Goal: Information Seeking & Learning: Learn about a topic

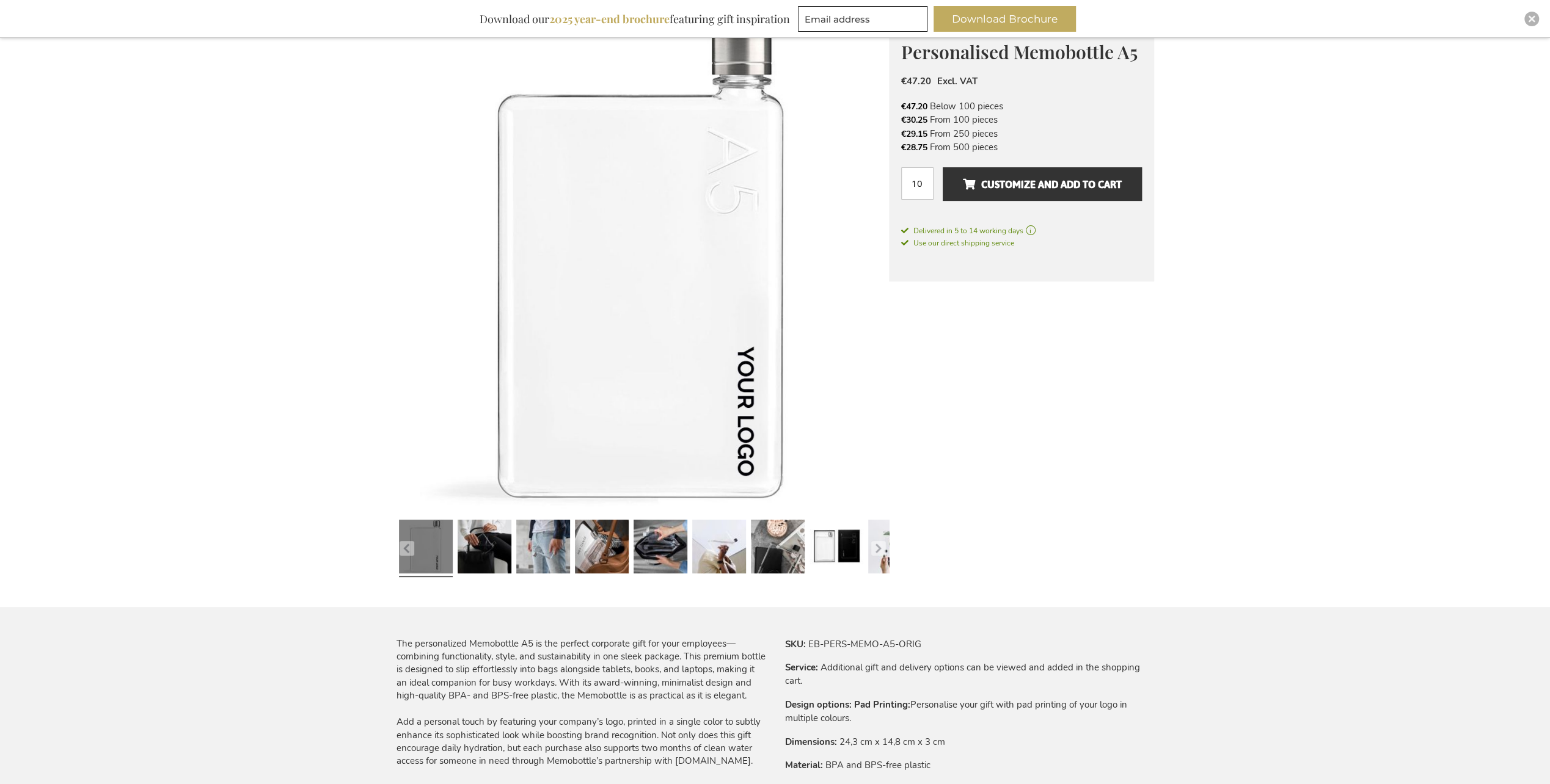
scroll to position [160, 0]
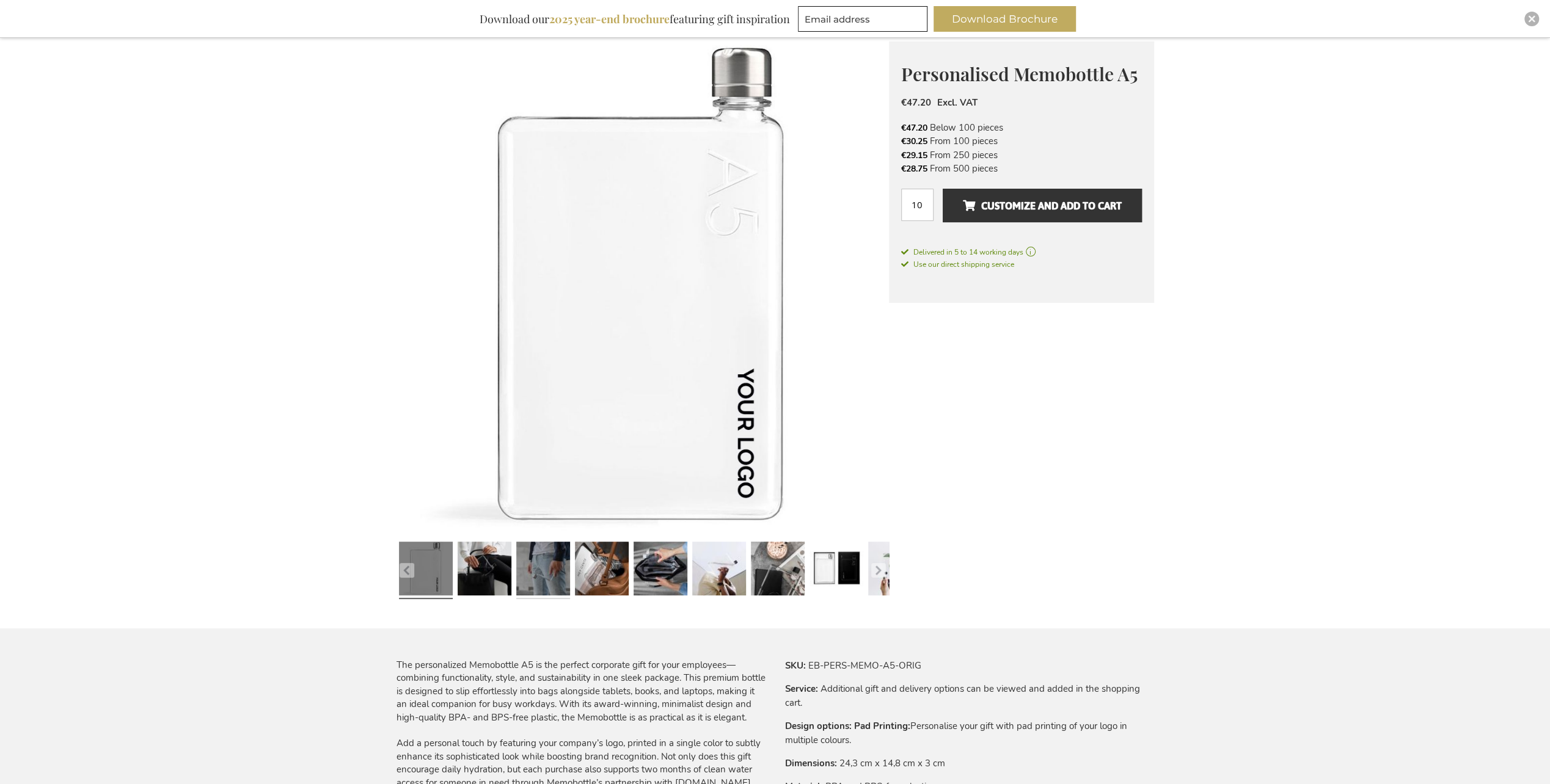
click at [530, 577] on link at bounding box center [543, 571] width 54 height 67
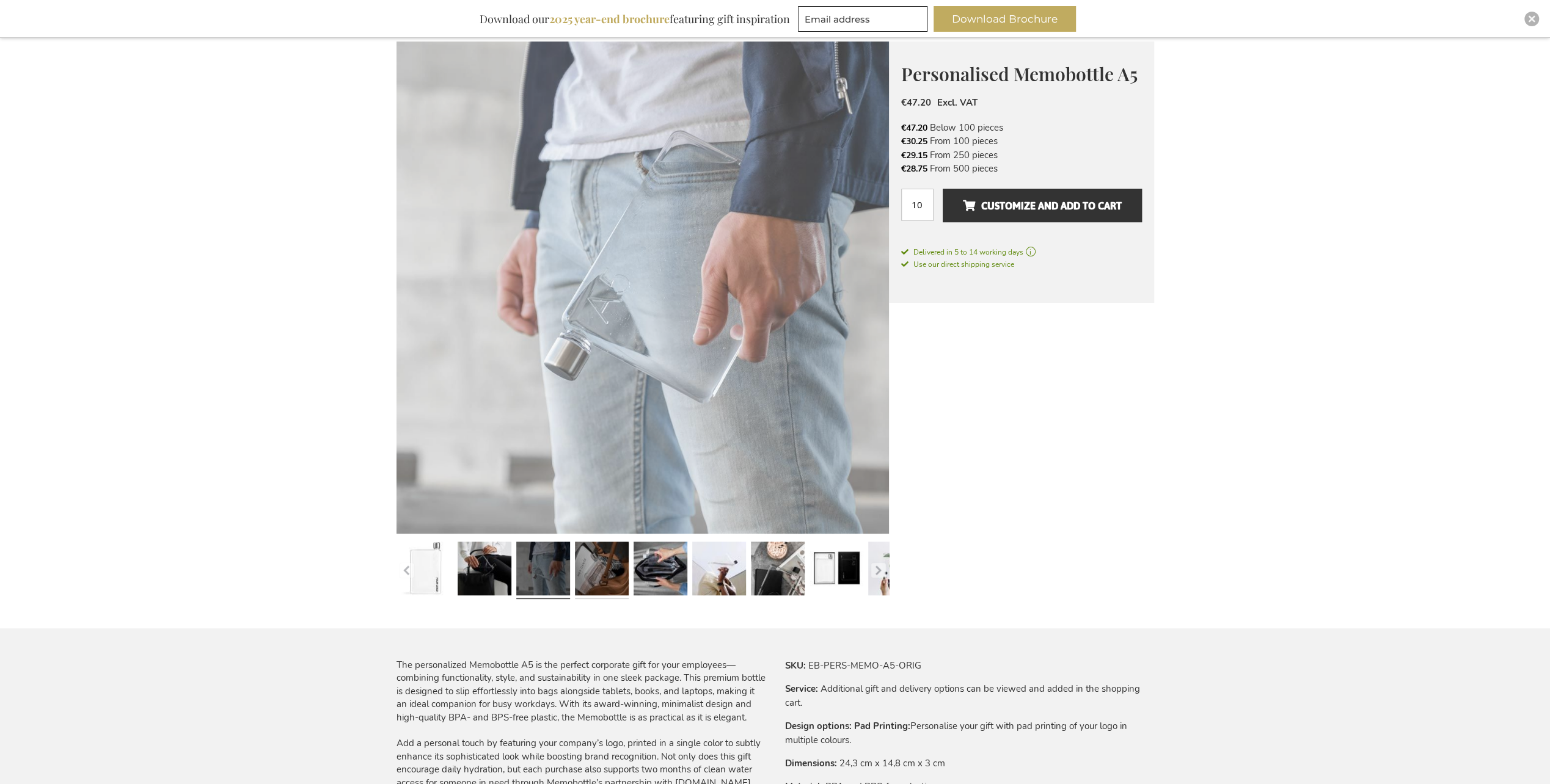
click at [602, 581] on link at bounding box center [602, 571] width 54 height 67
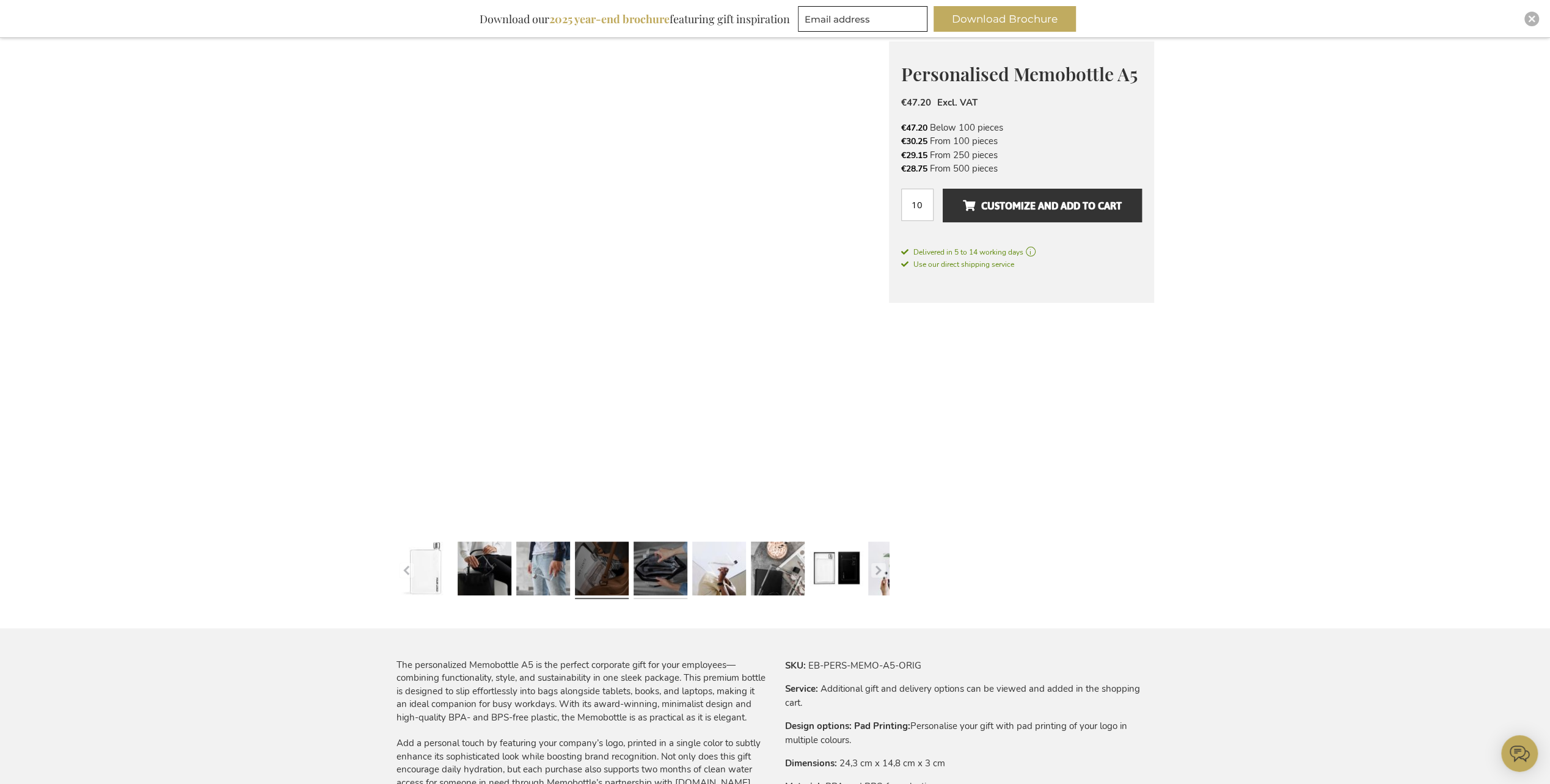
scroll to position [0, 0]
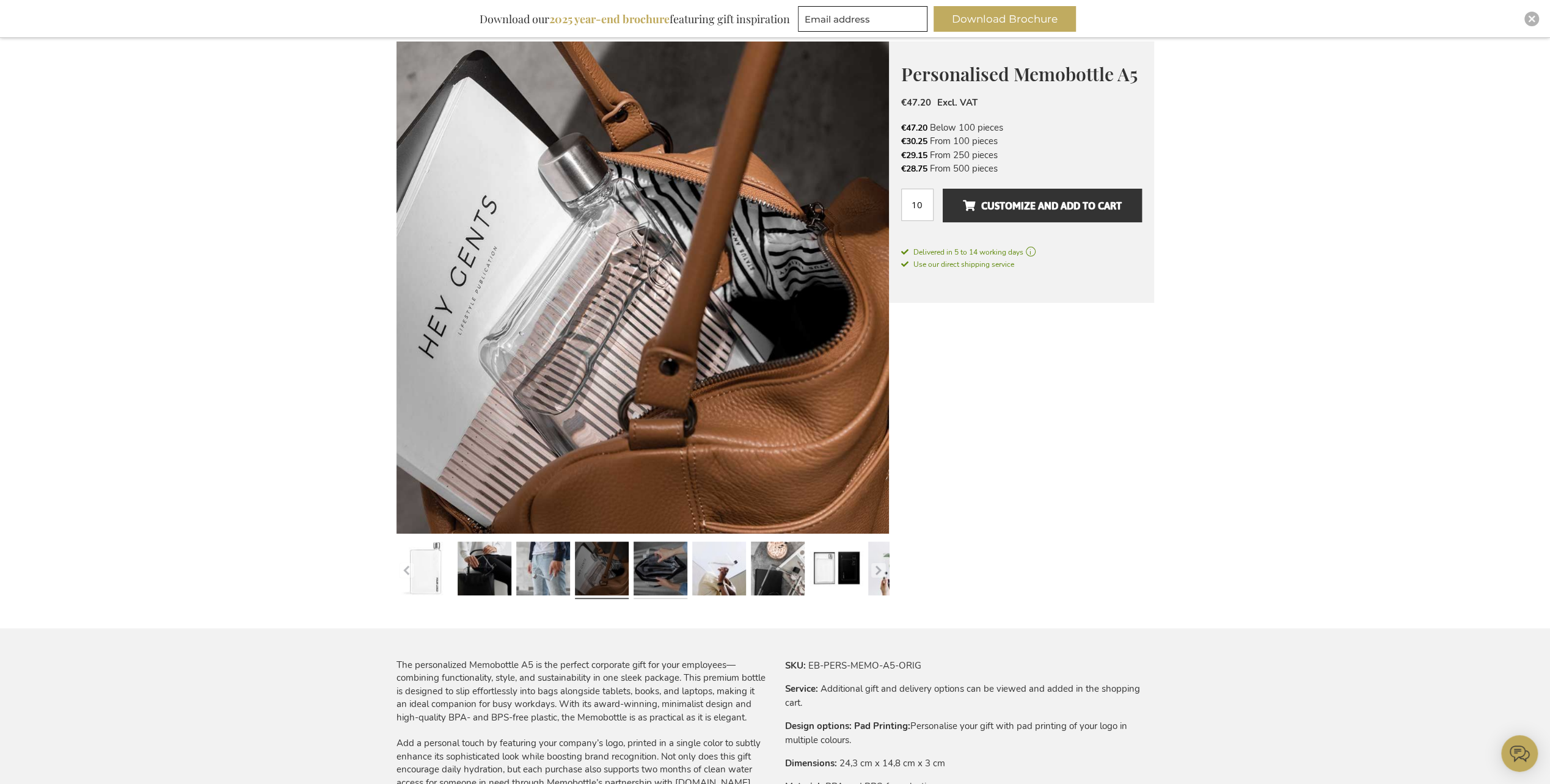
click at [663, 583] on link at bounding box center [660, 571] width 54 height 67
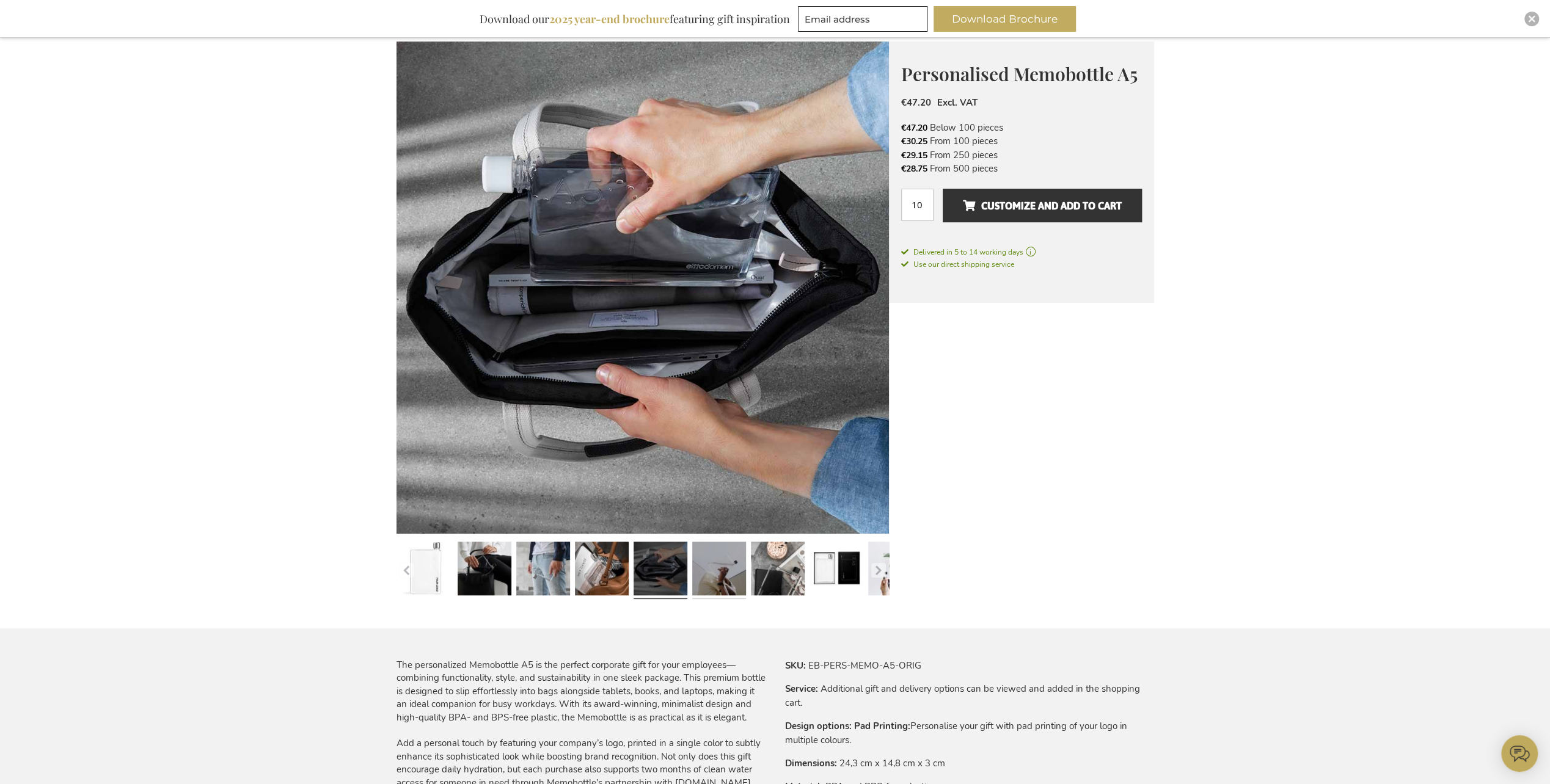
click at [711, 574] on link at bounding box center [719, 571] width 54 height 67
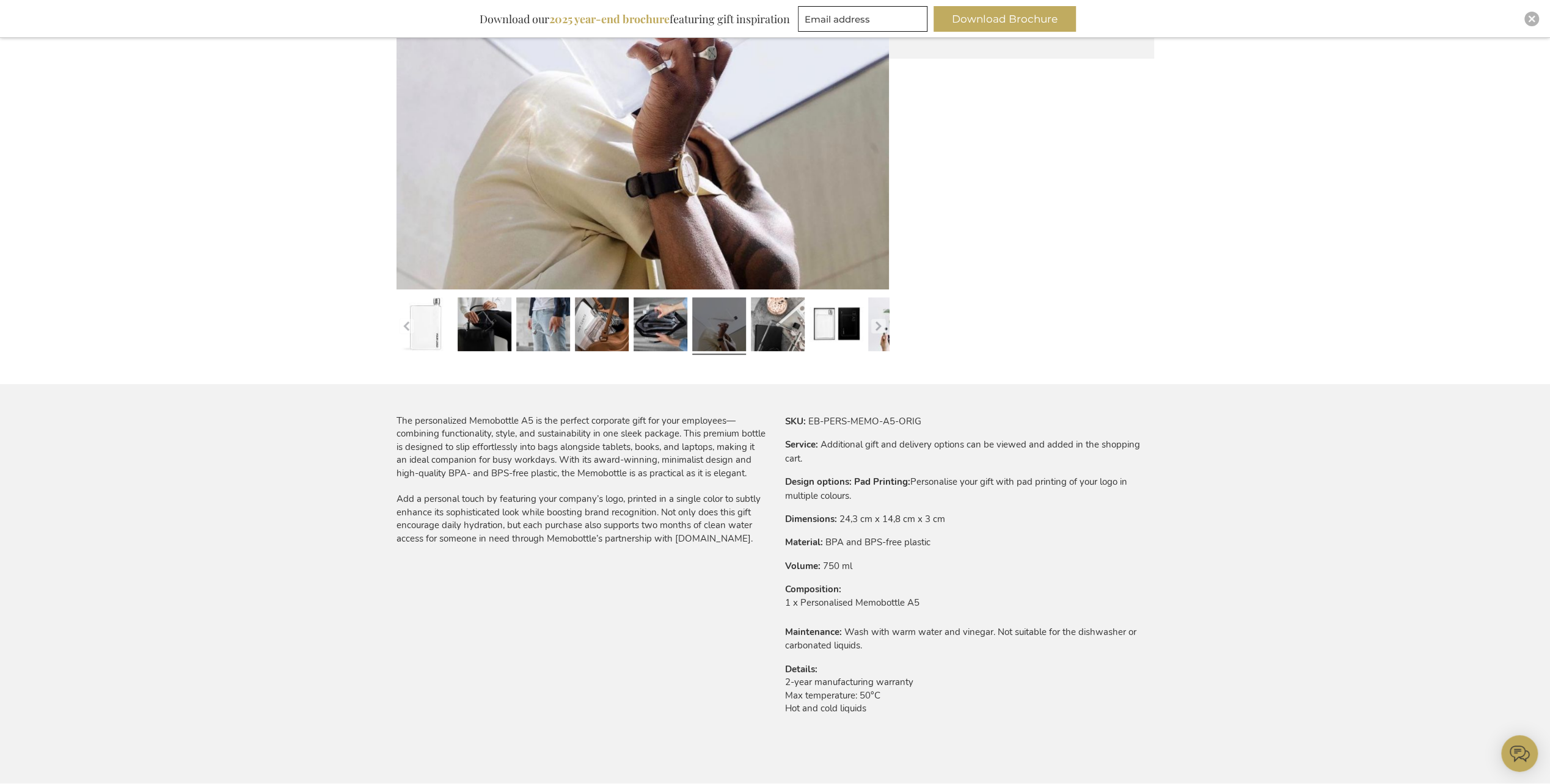
scroll to position [38, 0]
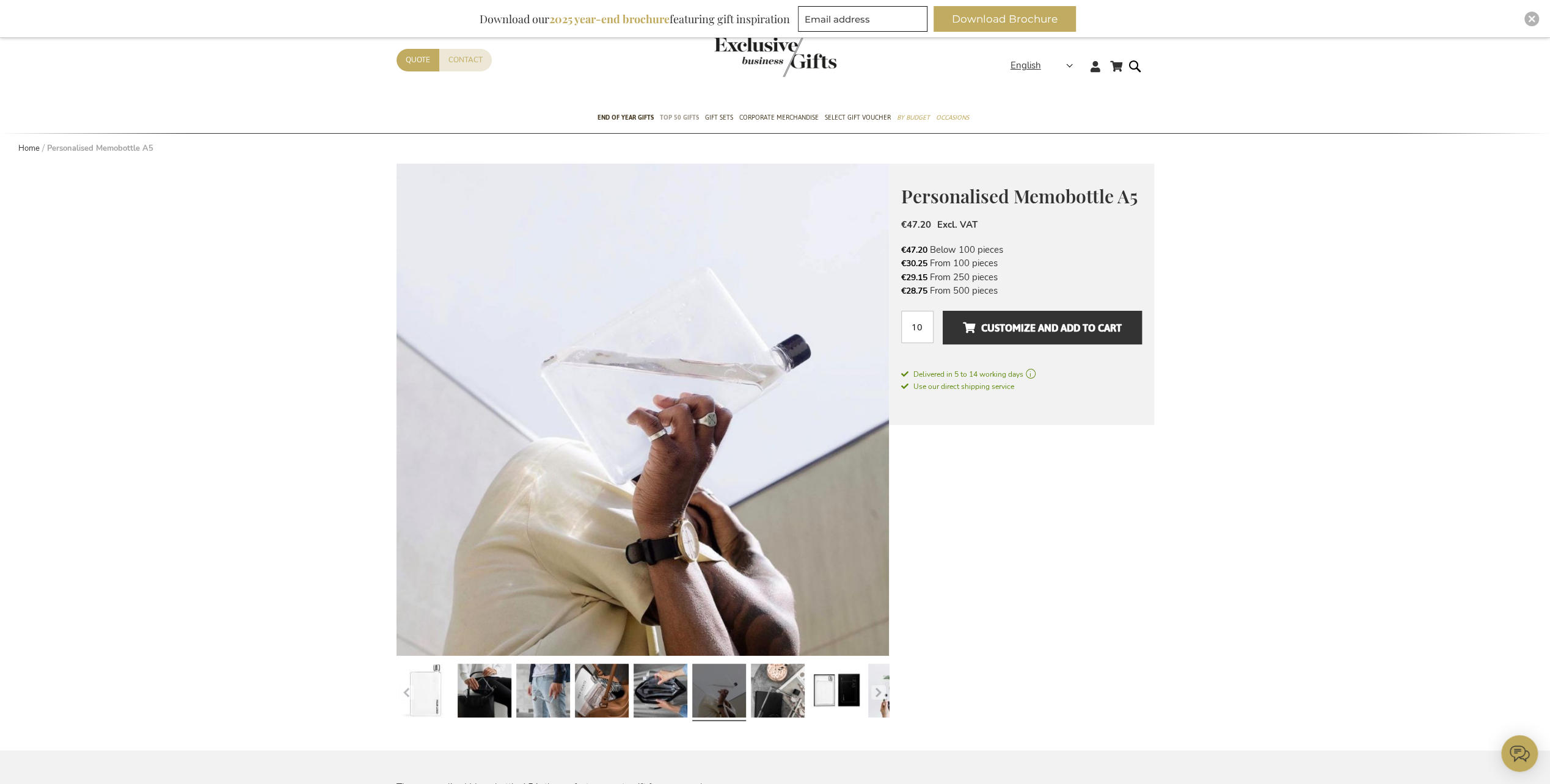
click at [664, 115] on span "TOP 50 Gifts" at bounding box center [679, 117] width 39 height 13
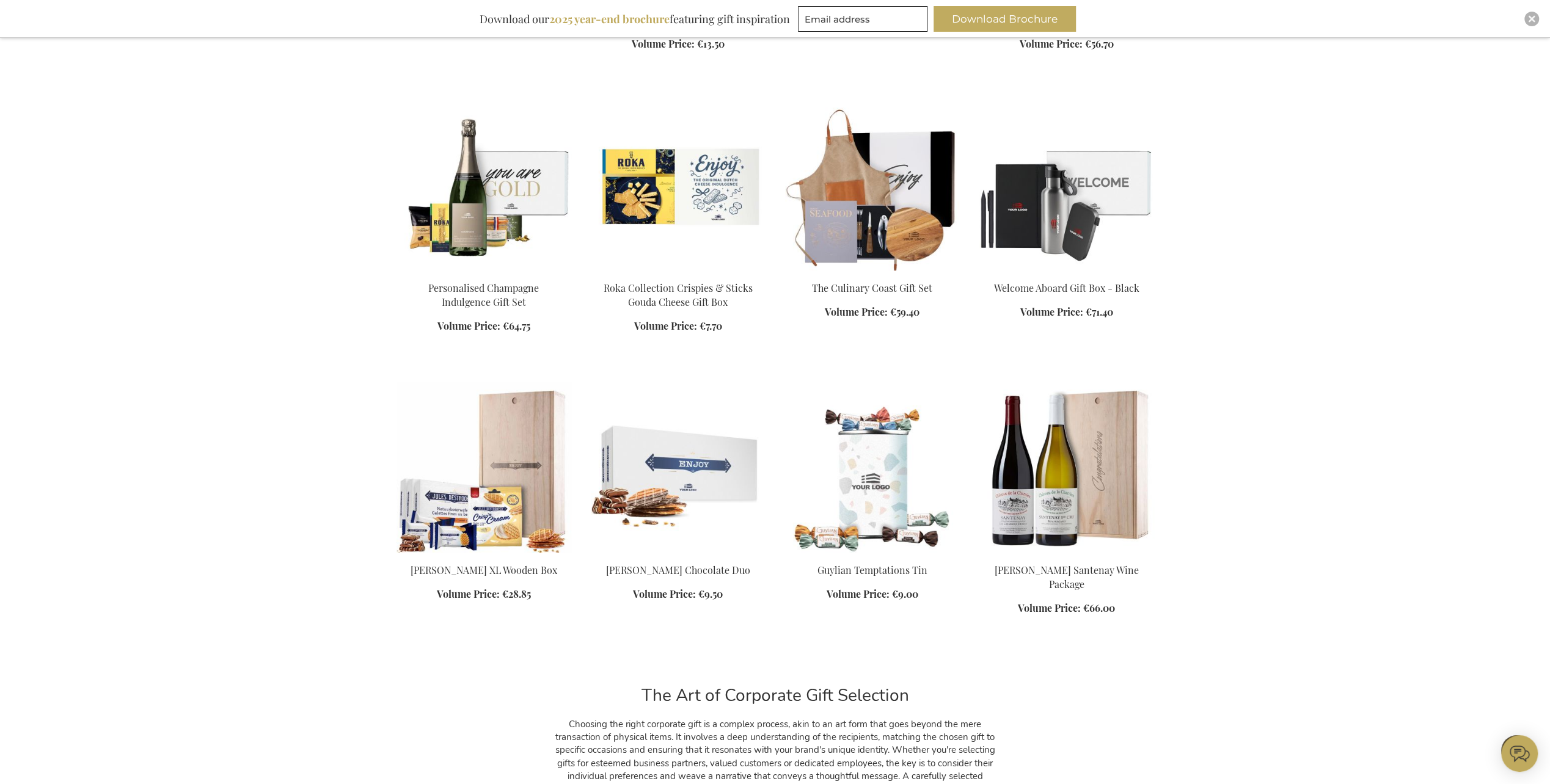
scroll to position [2443, 0]
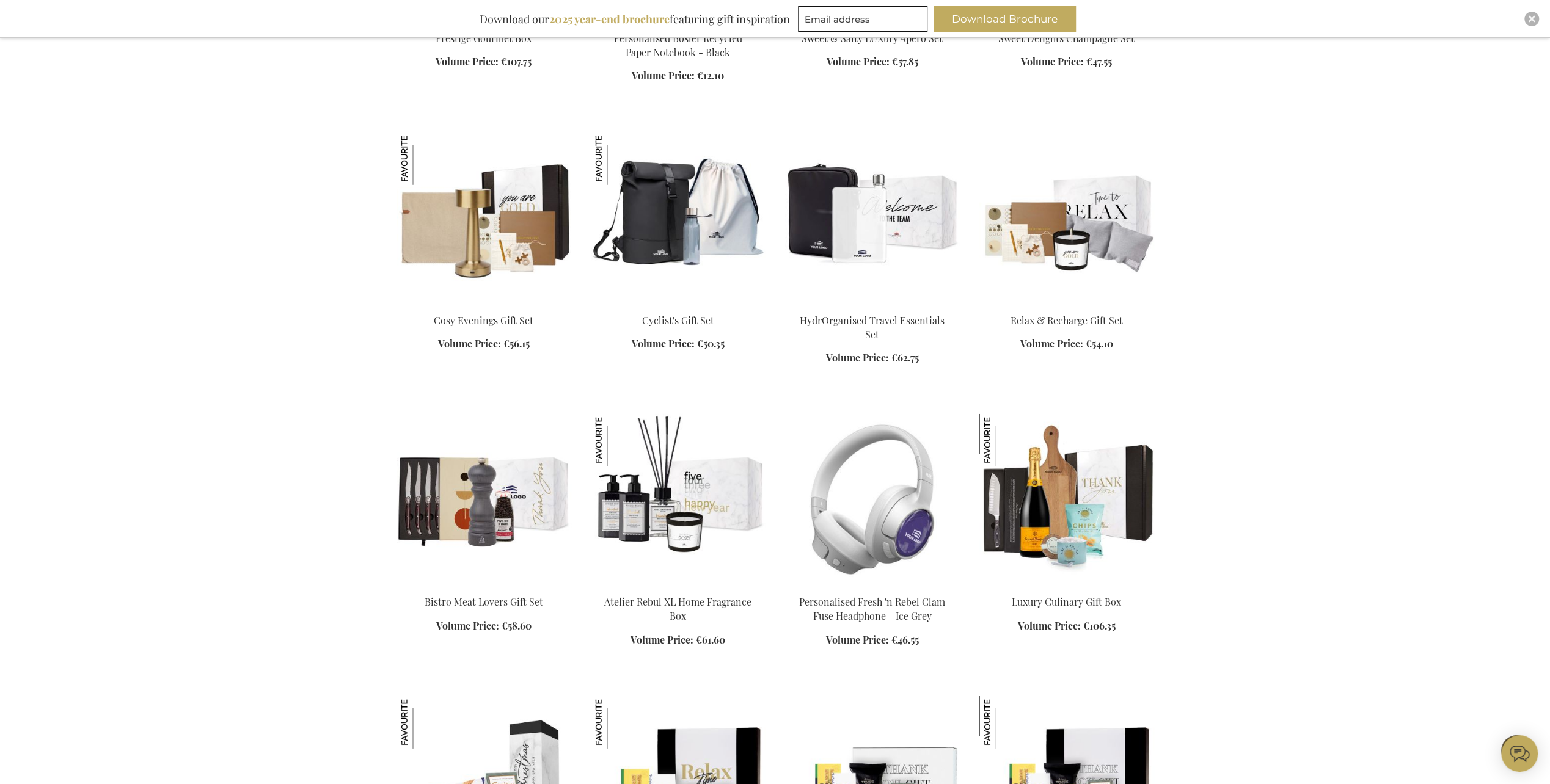
scroll to position [3787, 0]
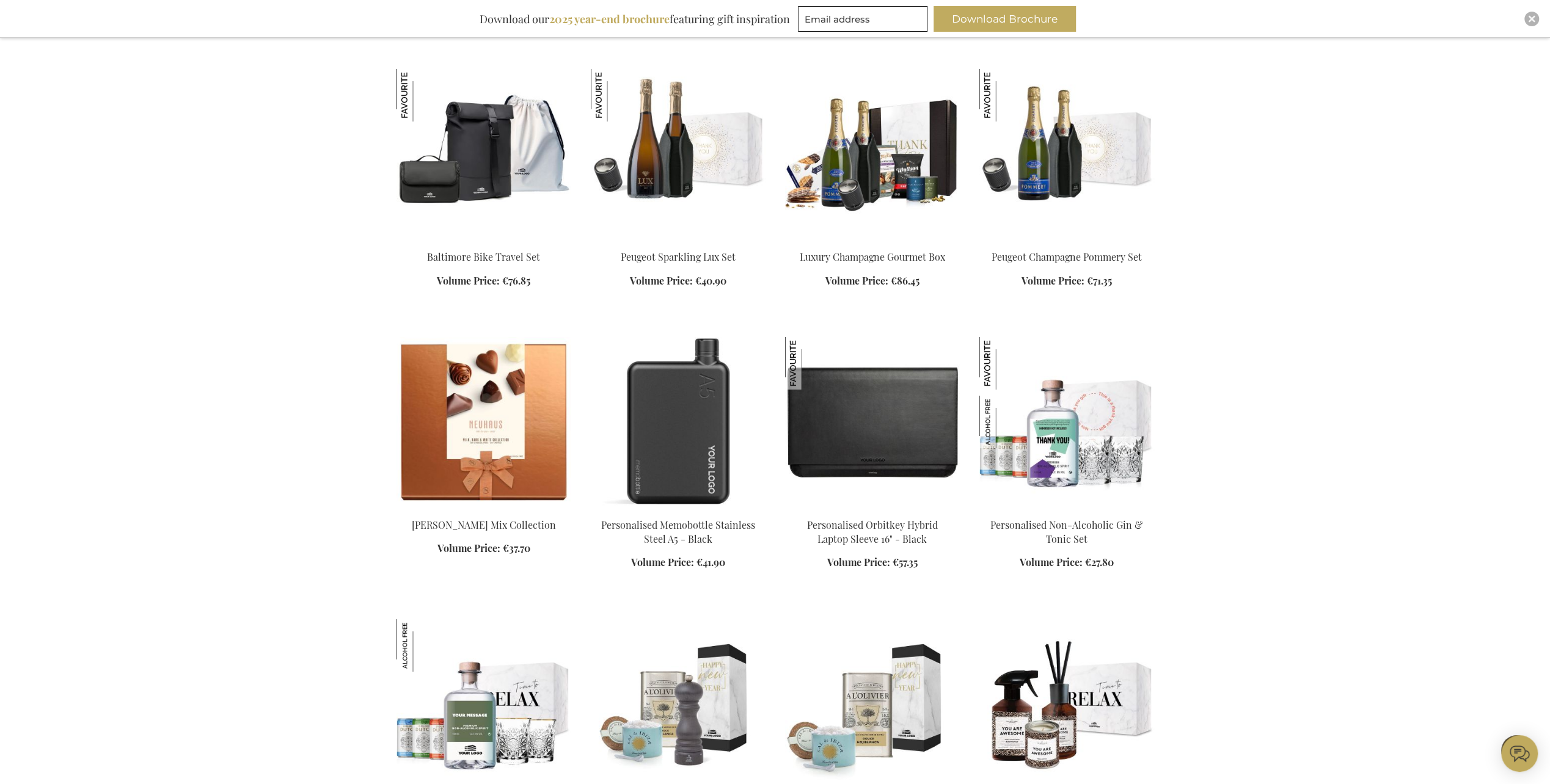
scroll to position [4581, 0]
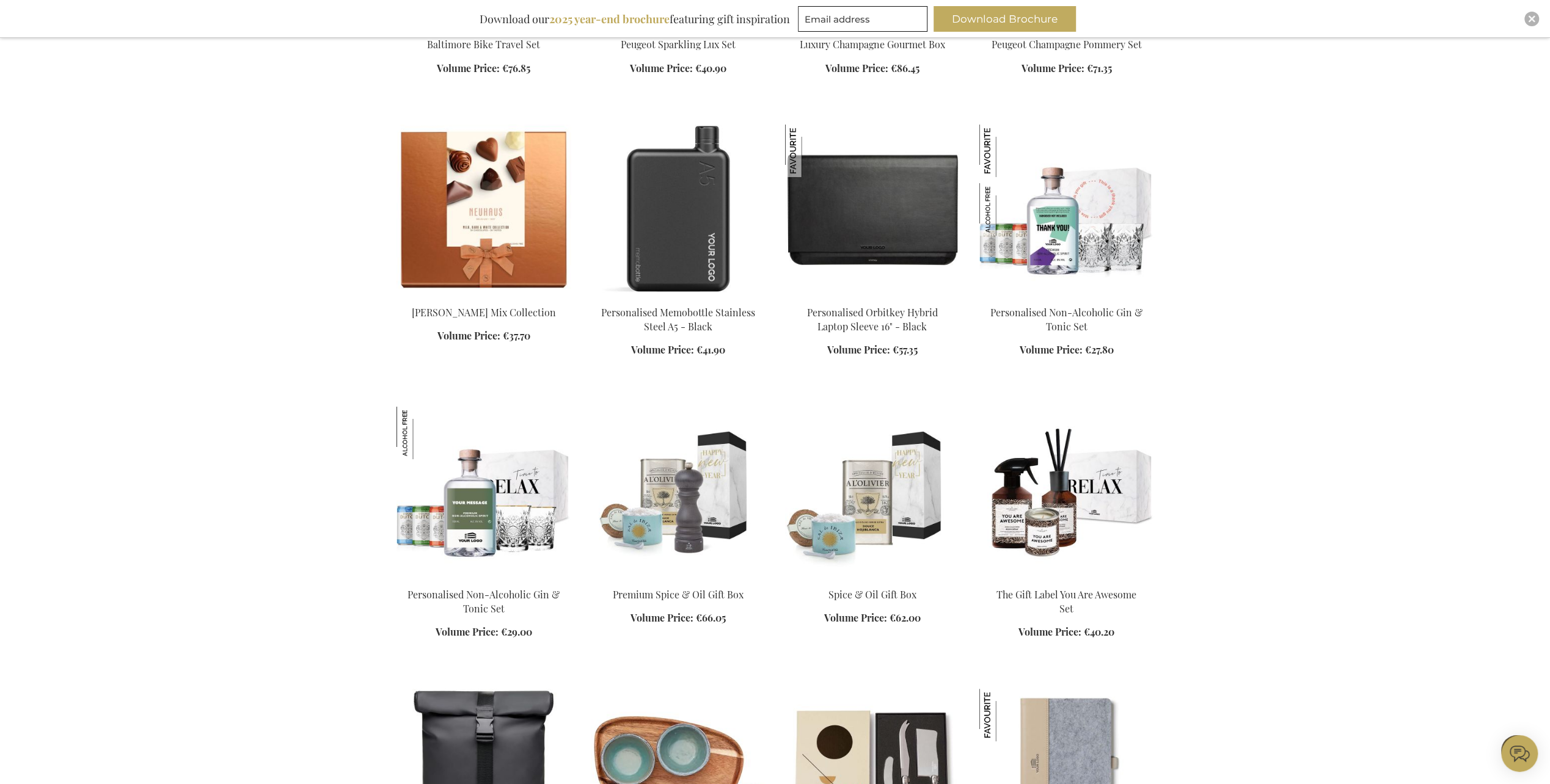
click at [1518, 750] on icon at bounding box center [1519, 753] width 37 height 37
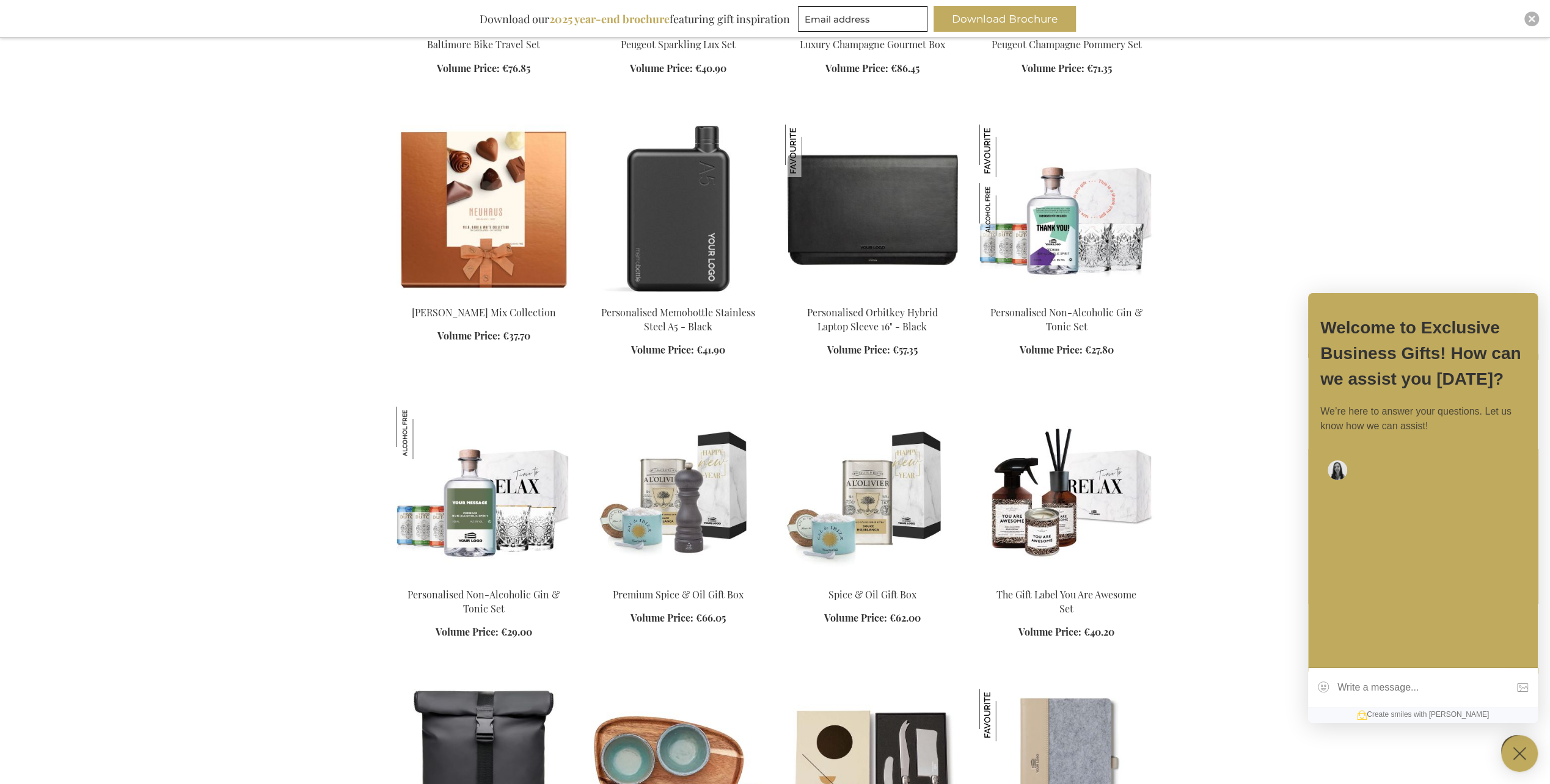
click at [1408, 692] on textarea at bounding box center [1407, 687] width 199 height 39
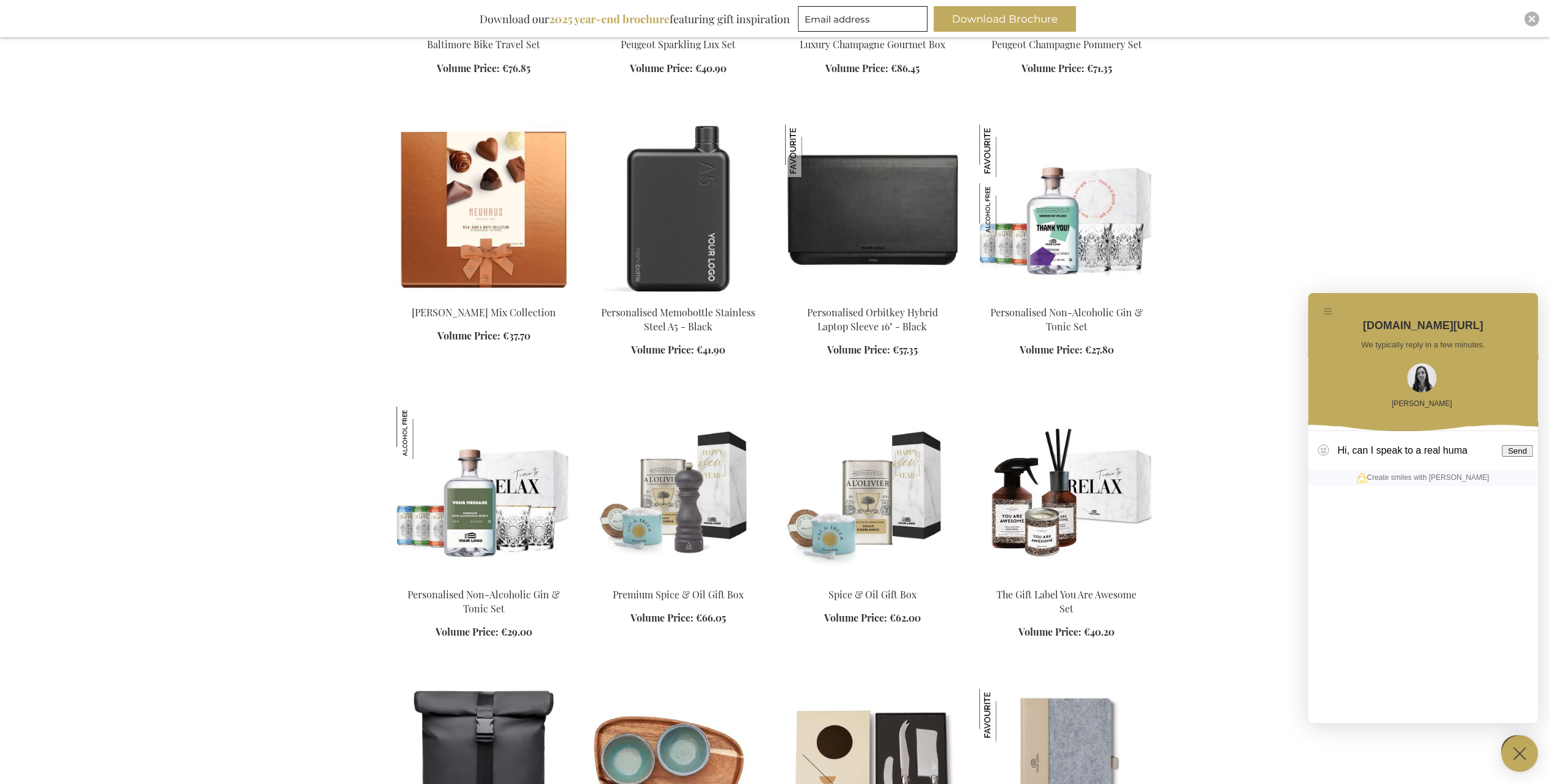
type textarea "Hi, can I speak to a real human"
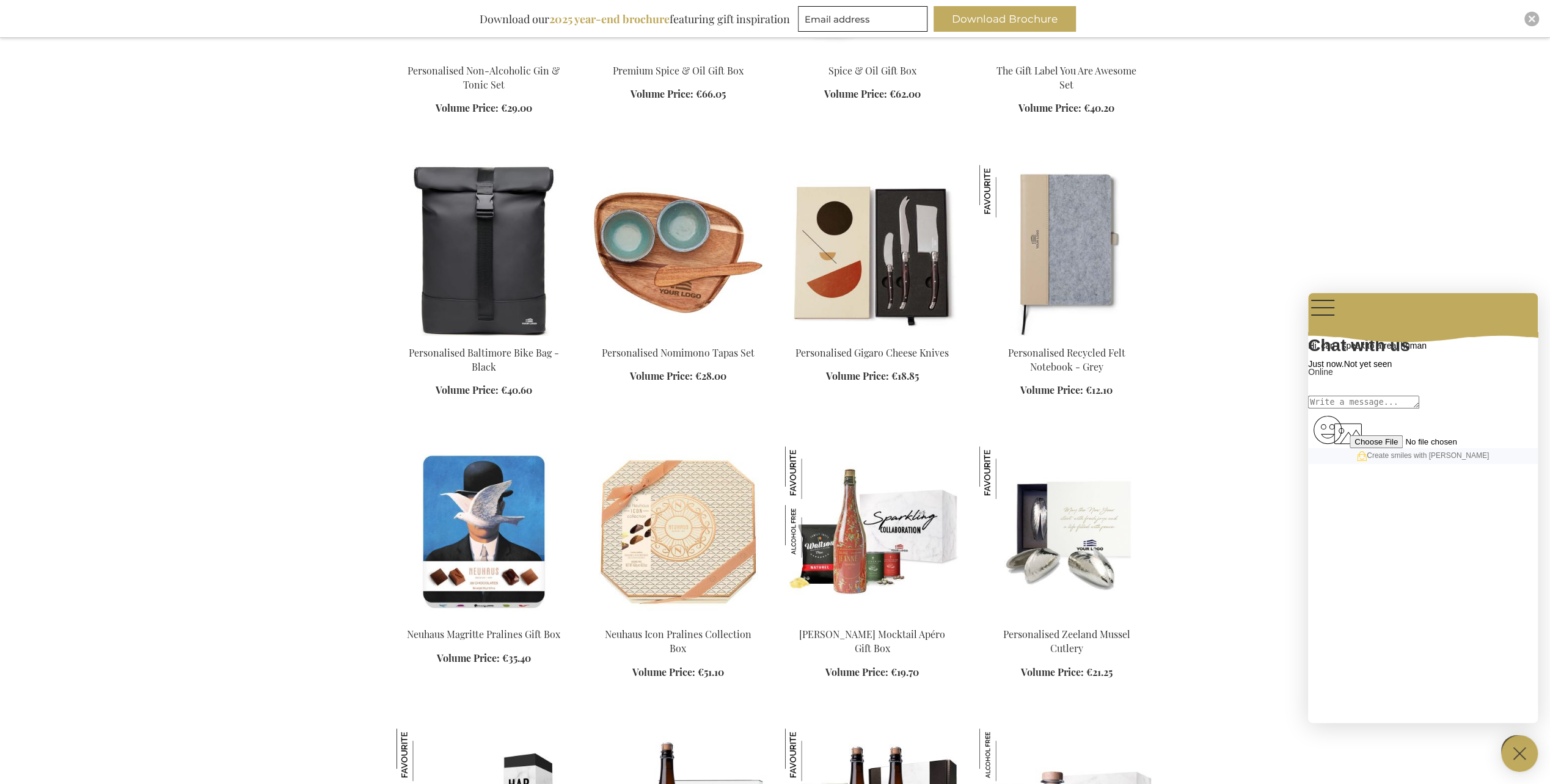
scroll to position [5314, 0]
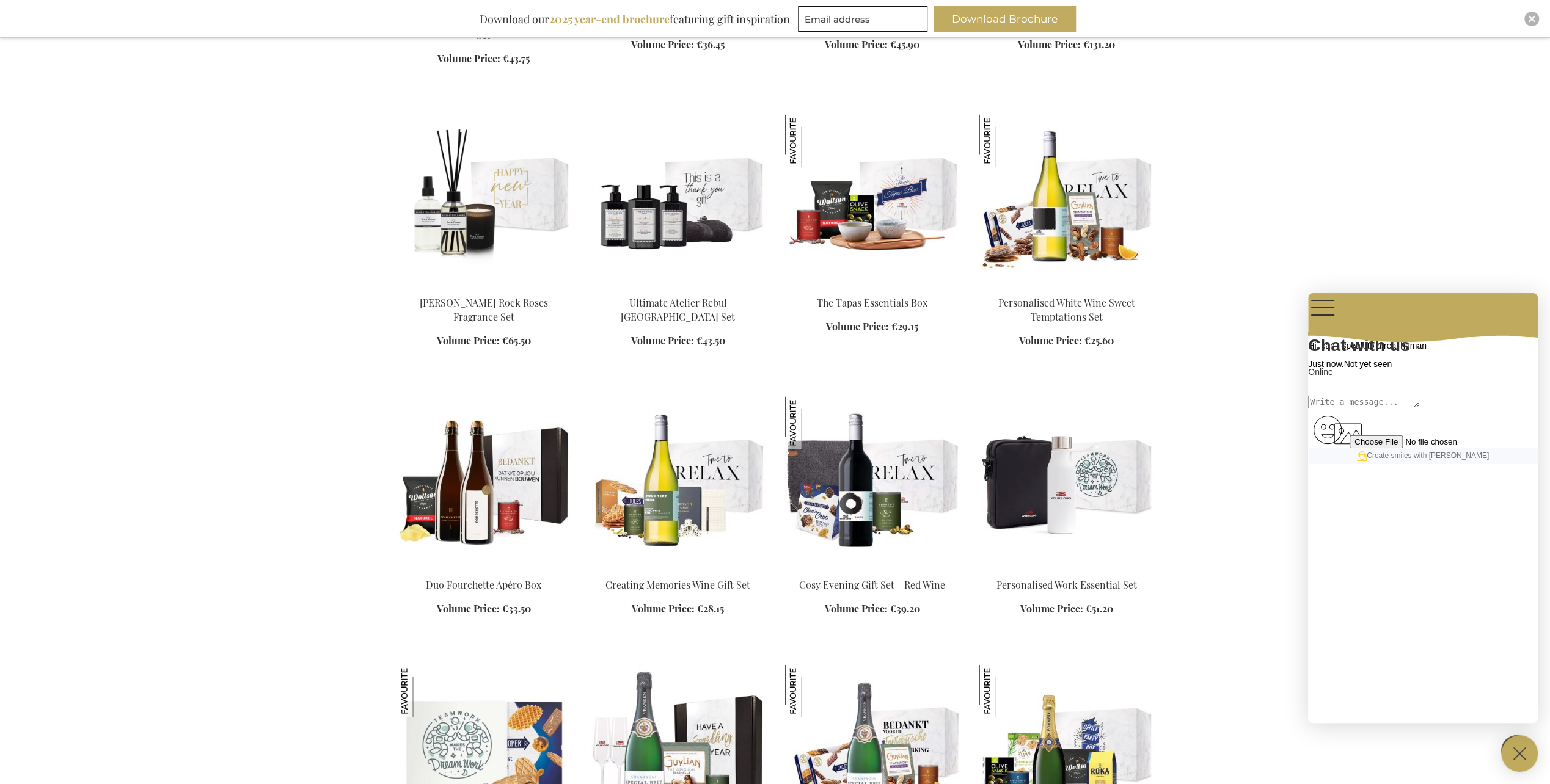
scroll to position [7208, 0]
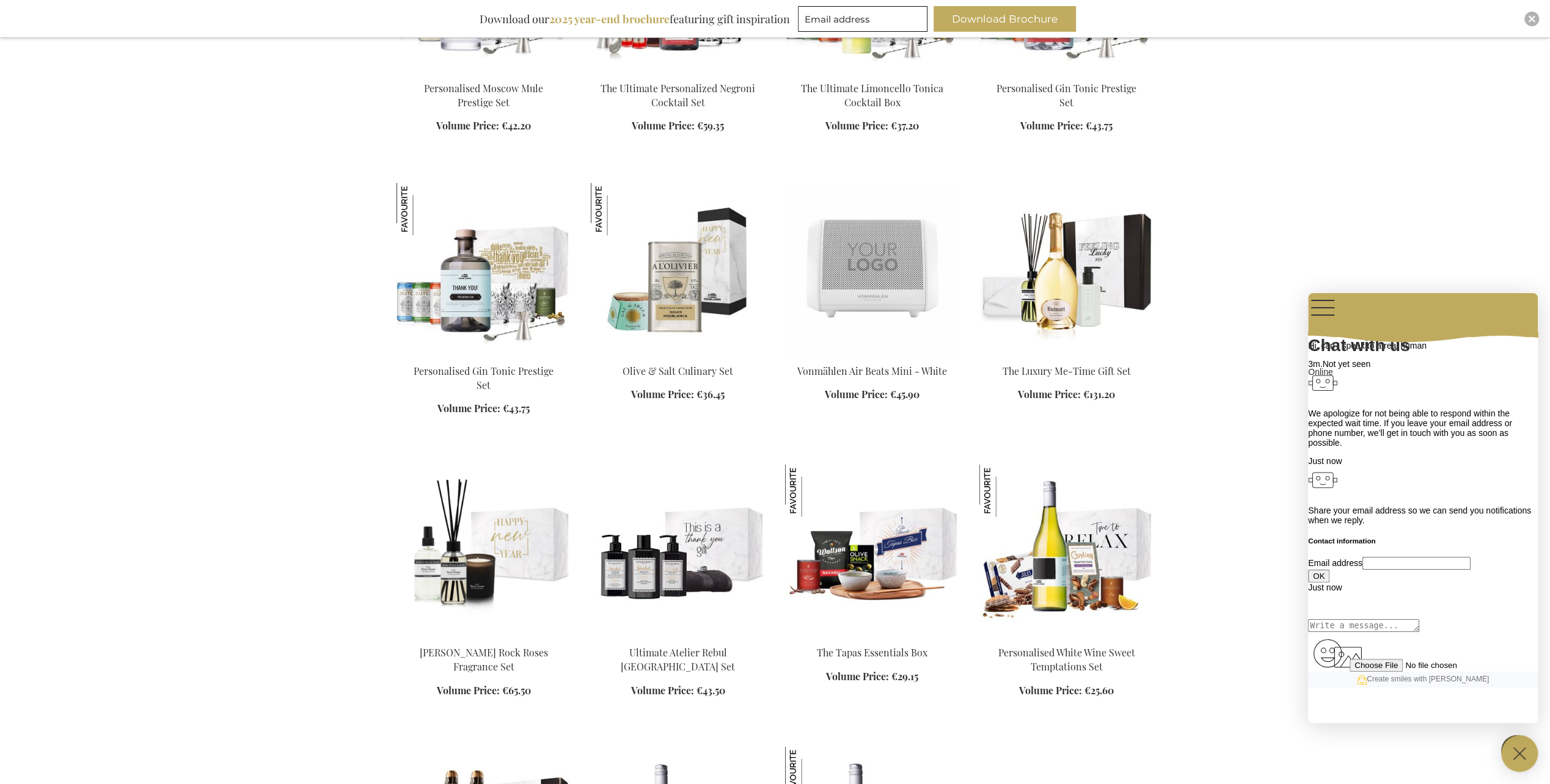
scroll to position [6414, 0]
